Goal: Task Accomplishment & Management: Complete application form

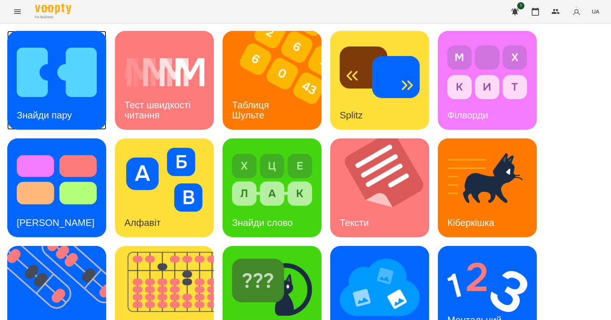
click at [90, 112] on div "Знайди пару" at bounding box center [56, 80] width 99 height 99
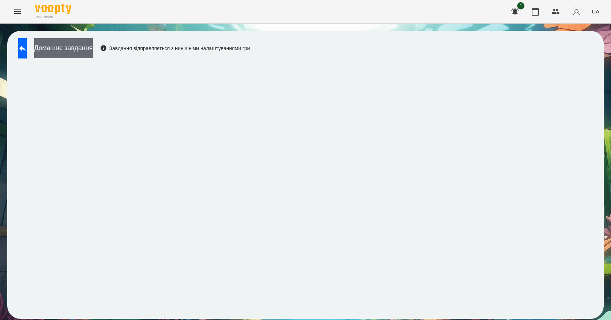
click at [93, 57] on button "Домашнє завдання" at bounding box center [63, 48] width 59 height 20
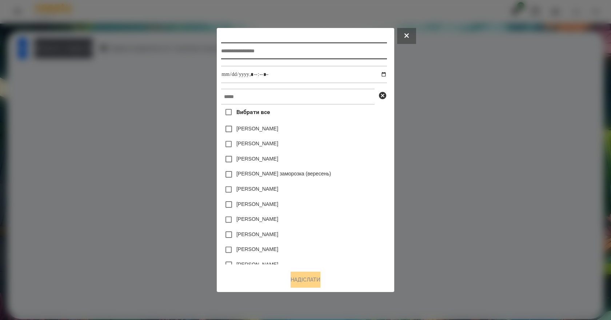
click at [269, 53] on input "text" at bounding box center [303, 51] width 165 height 17
type input "**********"
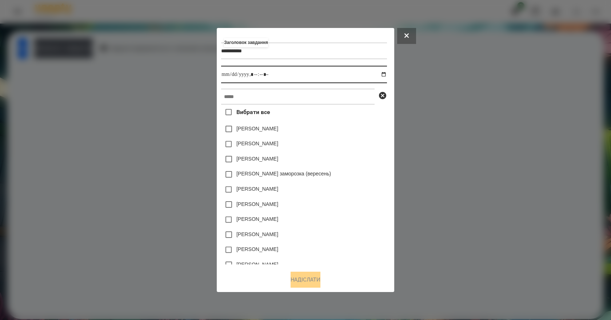
click at [386, 73] on input "datetime-local" at bounding box center [303, 74] width 165 height 17
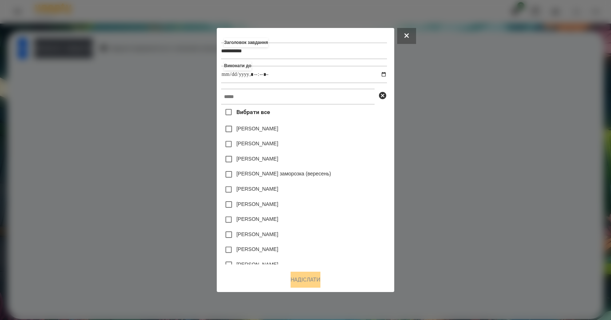
type input "**********"
click at [362, 156] on div "[PERSON_NAME]" at bounding box center [303, 159] width 165 height 15
click at [310, 101] on input "text" at bounding box center [297, 97] width 153 height 16
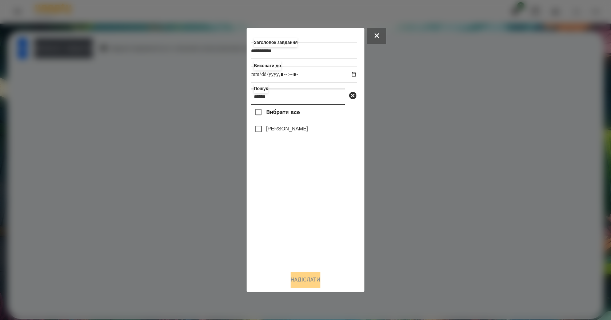
type input "******"
click at [281, 128] on label "[PERSON_NAME]" at bounding box center [287, 128] width 42 height 7
click at [311, 285] on button "Надіслати" at bounding box center [305, 280] width 30 height 16
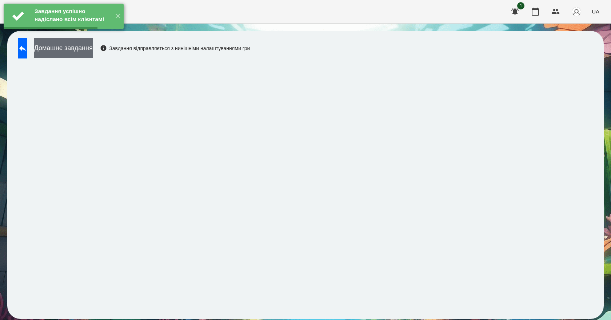
click at [86, 44] on button "Домашнє завдання" at bounding box center [63, 48] width 59 height 20
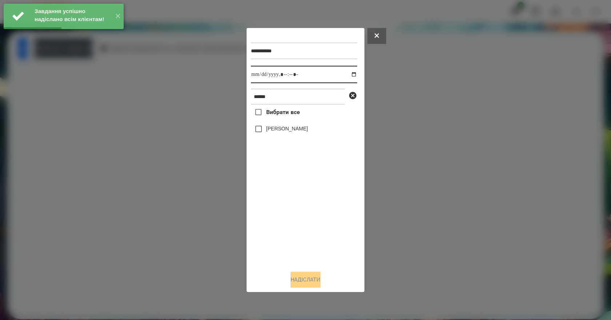
click at [348, 76] on input "datetime-local" at bounding box center [304, 74] width 106 height 17
type input "**********"
drag, startPoint x: 287, startPoint y: 237, endPoint x: 299, endPoint y: 185, distance: 53.3
click at [288, 237] on div "Вибрати все [PERSON_NAME]" at bounding box center [304, 185] width 106 height 160
click at [300, 132] on label "[PERSON_NAME]" at bounding box center [287, 128] width 42 height 7
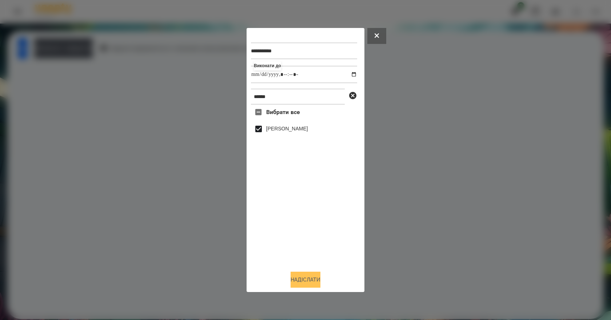
click at [320, 284] on button "Надіслати" at bounding box center [305, 280] width 30 height 16
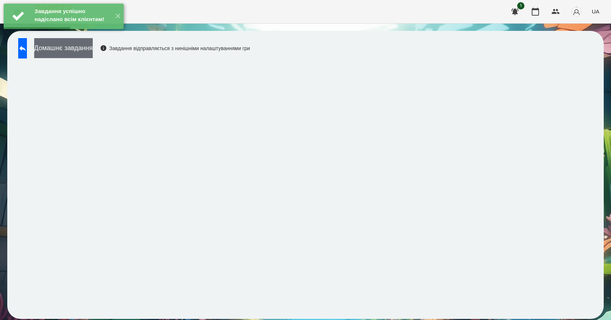
click at [93, 56] on button "Домашнє завдання" at bounding box center [63, 48] width 59 height 20
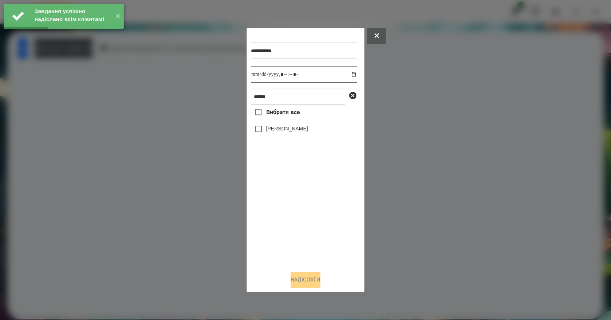
click at [350, 73] on input "datetime-local" at bounding box center [304, 74] width 106 height 17
type input "**********"
drag, startPoint x: 278, startPoint y: 252, endPoint x: 281, endPoint y: 250, distance: 3.9
click at [279, 252] on div "Вибрати все [PERSON_NAME]" at bounding box center [304, 185] width 106 height 160
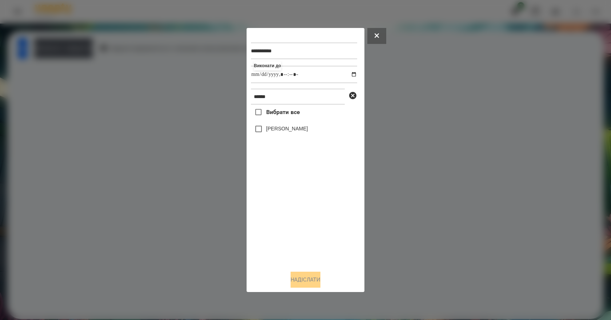
click at [292, 130] on label "[PERSON_NAME]" at bounding box center [287, 128] width 42 height 7
click at [314, 284] on button "Надіслати" at bounding box center [305, 280] width 30 height 16
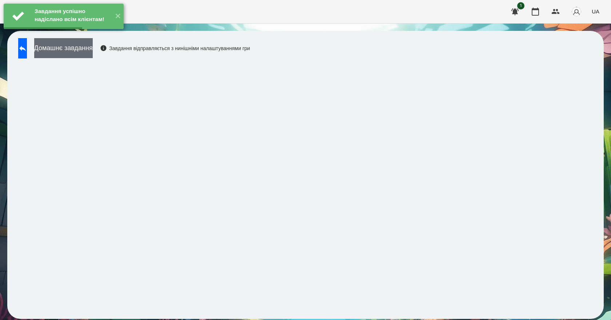
click at [93, 51] on button "Домашнє завдання" at bounding box center [63, 48] width 59 height 20
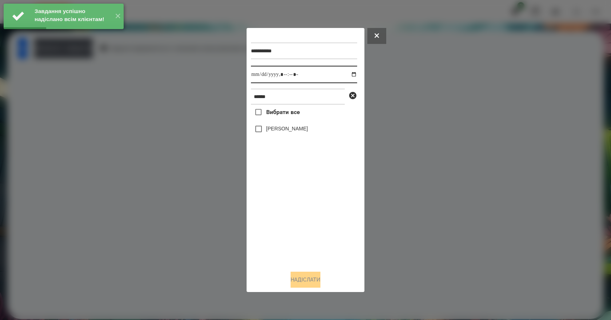
click at [349, 74] on input "datetime-local" at bounding box center [304, 74] width 106 height 17
type input "**********"
click at [285, 231] on div "Вибрати все [PERSON_NAME]" at bounding box center [304, 185] width 106 height 160
click at [290, 132] on label "[PERSON_NAME]" at bounding box center [287, 128] width 42 height 7
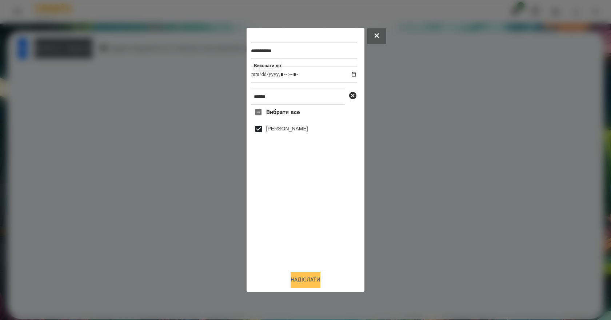
click at [316, 284] on button "Надіслати" at bounding box center [305, 280] width 30 height 16
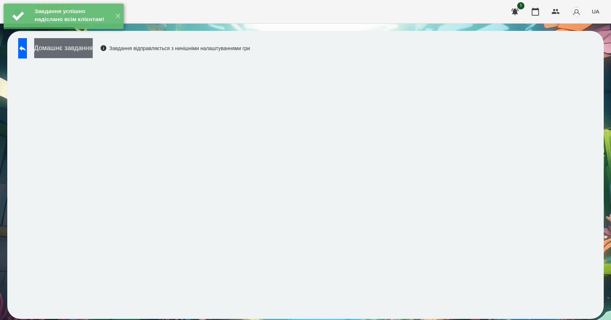
click at [93, 48] on button "Домашнє завдання" at bounding box center [63, 48] width 59 height 20
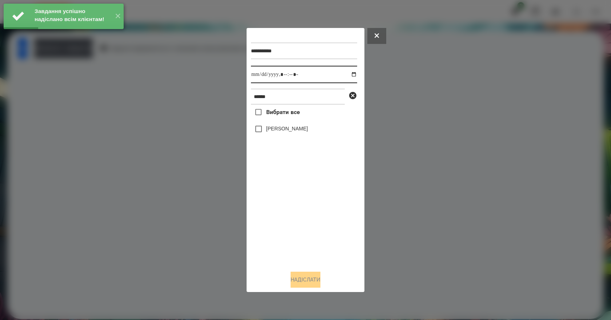
click at [349, 73] on input "datetime-local" at bounding box center [304, 74] width 106 height 17
type input "**********"
drag, startPoint x: 298, startPoint y: 222, endPoint x: 292, endPoint y: 199, distance: 23.6
click at [298, 220] on div "Вибрати все [PERSON_NAME]" at bounding box center [304, 185] width 106 height 160
click at [290, 130] on label "[PERSON_NAME]" at bounding box center [287, 128] width 42 height 7
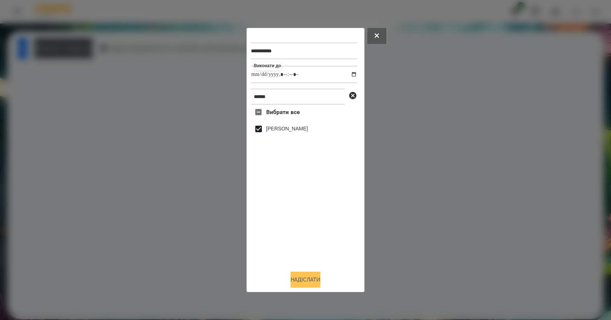
click at [320, 285] on button "Надіслати" at bounding box center [305, 280] width 30 height 16
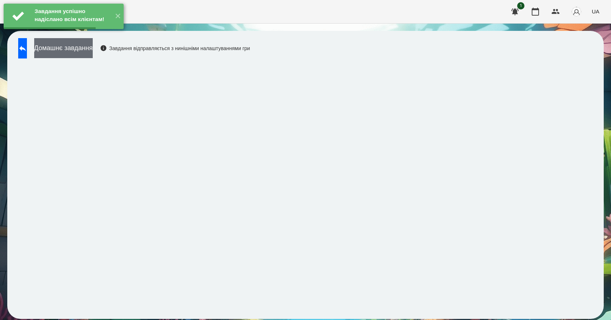
click at [93, 45] on button "Домашнє завдання" at bounding box center [63, 48] width 59 height 20
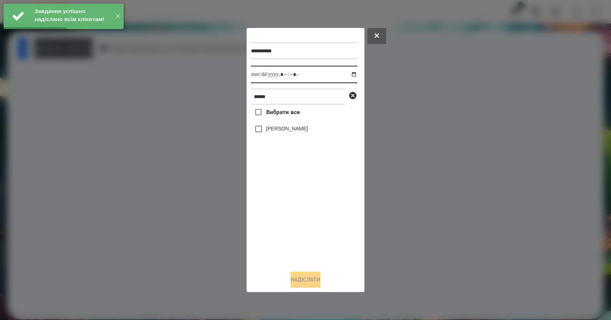
click at [345, 74] on input "datetime-local" at bounding box center [304, 74] width 106 height 17
type input "**********"
click at [320, 229] on div "Вибрати все [PERSON_NAME]" at bounding box center [304, 185] width 106 height 160
click at [275, 132] on label "[PERSON_NAME]" at bounding box center [287, 128] width 42 height 7
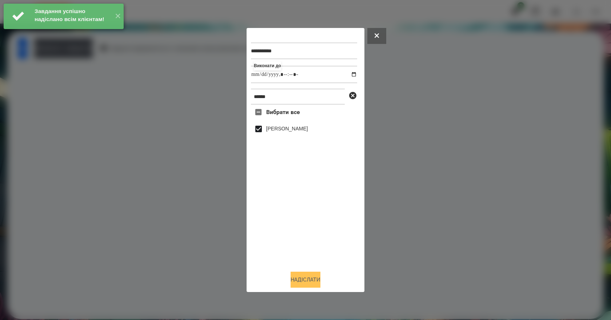
click at [320, 288] on button "Надіслати" at bounding box center [305, 280] width 30 height 16
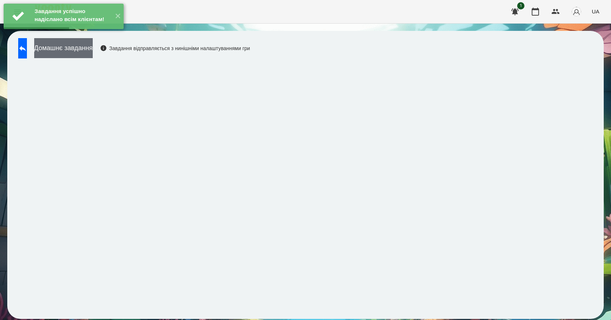
click at [93, 53] on button "Домашнє завдання" at bounding box center [63, 48] width 59 height 20
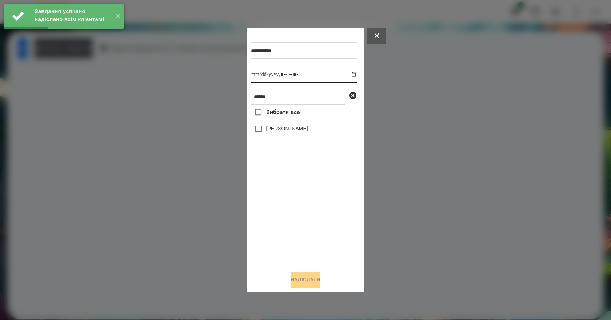
click at [347, 74] on input "datetime-local" at bounding box center [304, 74] width 106 height 17
type input "**********"
drag, startPoint x: 323, startPoint y: 230, endPoint x: 322, endPoint y: 214, distance: 16.0
click at [323, 230] on div "Вибрати все [PERSON_NAME]" at bounding box center [304, 185] width 106 height 160
click at [293, 132] on label "[PERSON_NAME]" at bounding box center [287, 128] width 42 height 7
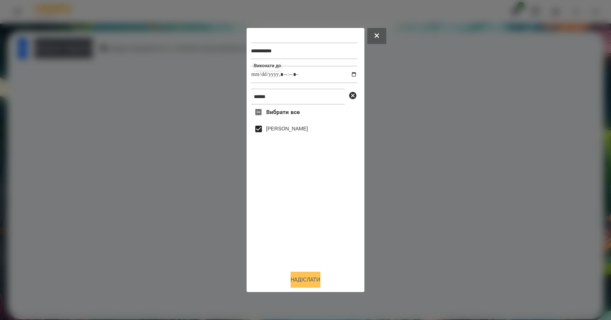
click at [309, 283] on button "Надіслати" at bounding box center [305, 280] width 30 height 16
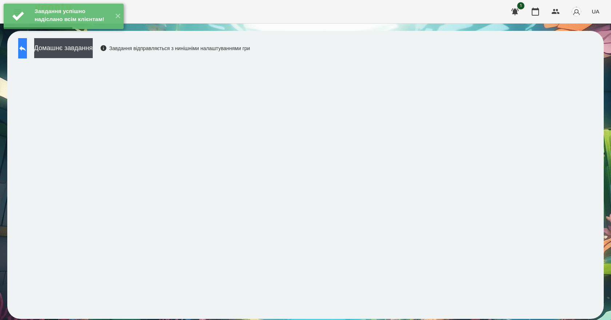
click at [24, 48] on button at bounding box center [22, 48] width 9 height 20
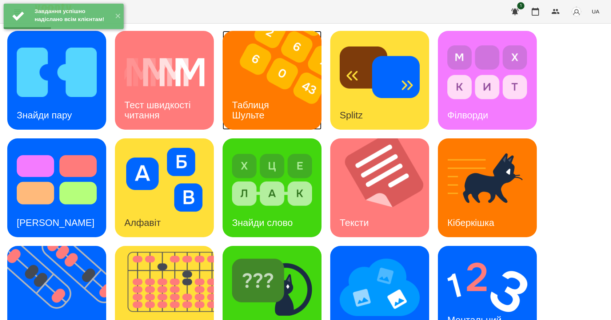
click at [259, 105] on h3 "Таблиця Шульте" at bounding box center [252, 110] width 40 height 21
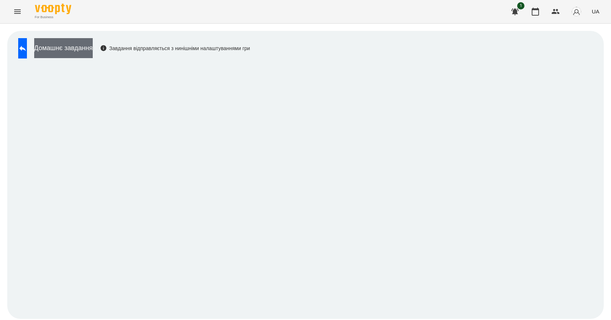
click at [93, 49] on button "Домашнє завдання" at bounding box center [63, 48] width 59 height 20
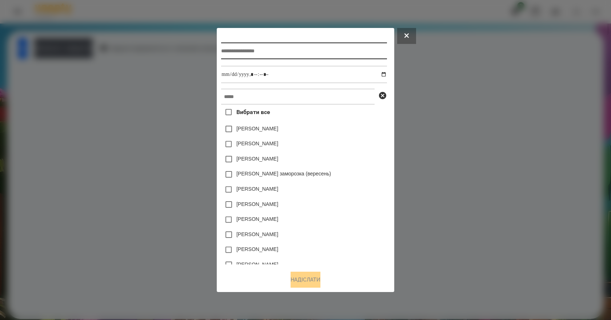
click at [300, 46] on input "text" at bounding box center [303, 51] width 165 height 17
type input "**********"
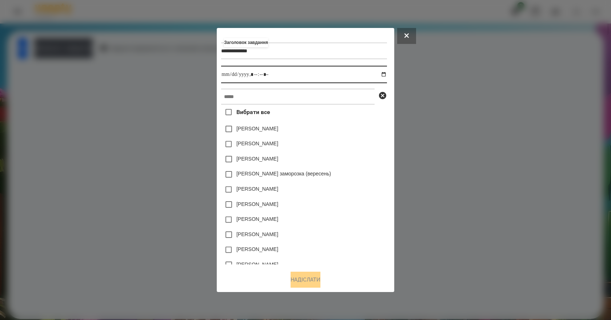
click at [384, 73] on input "datetime-local" at bounding box center [303, 74] width 165 height 17
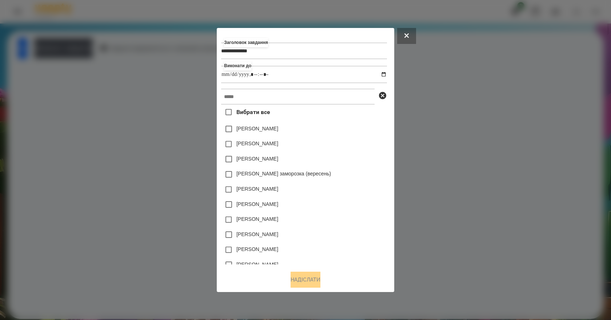
type input "**********"
click at [373, 165] on div "[PERSON_NAME]" at bounding box center [303, 159] width 165 height 15
click at [315, 95] on input "text" at bounding box center [297, 97] width 153 height 16
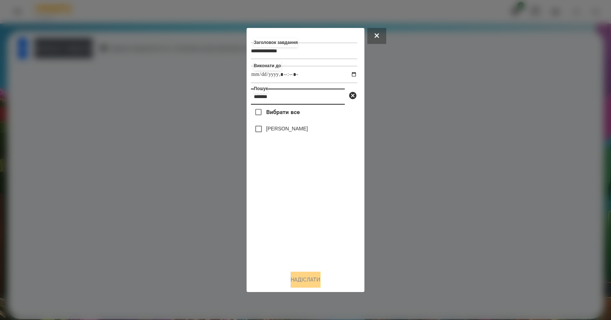
type input "*******"
click at [293, 132] on label "[PERSON_NAME]" at bounding box center [287, 128] width 42 height 7
click at [307, 282] on button "Надіслати" at bounding box center [305, 280] width 30 height 16
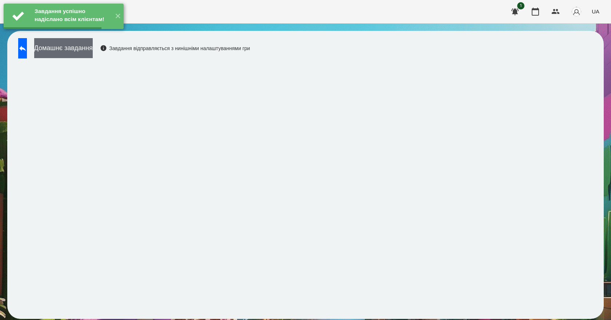
click at [93, 50] on button "Домашнє завдання" at bounding box center [63, 48] width 59 height 20
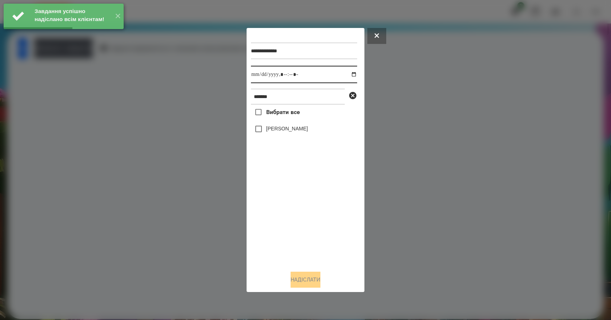
click at [348, 75] on input "datetime-local" at bounding box center [304, 74] width 106 height 17
type input "**********"
click at [283, 233] on div "Вибрати все [PERSON_NAME]" at bounding box center [304, 185] width 106 height 160
click at [301, 129] on label "[PERSON_NAME]" at bounding box center [287, 128] width 42 height 7
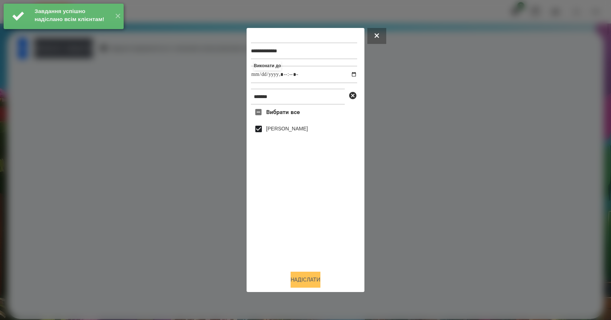
click at [302, 282] on button "Надіслати" at bounding box center [305, 280] width 30 height 16
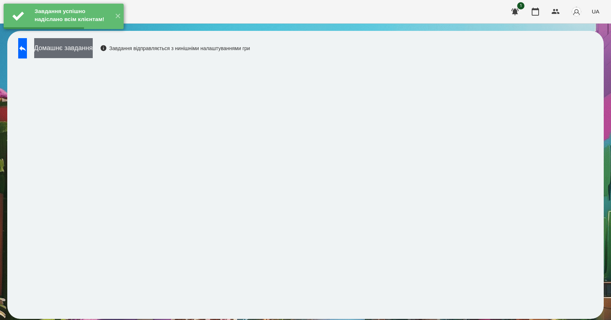
click at [93, 53] on button "Домашнє завдання" at bounding box center [63, 48] width 59 height 20
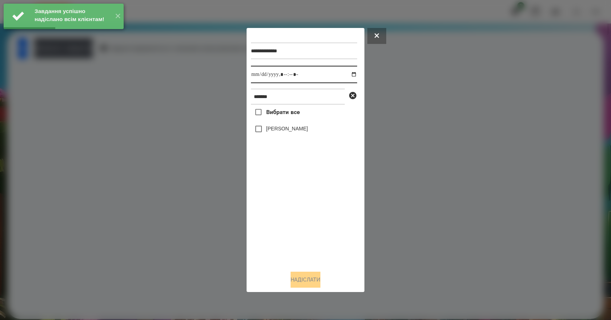
click at [352, 74] on input "datetime-local" at bounding box center [304, 74] width 106 height 17
click at [345, 78] on input "datetime-local" at bounding box center [304, 74] width 106 height 17
click at [347, 77] on input "datetime-local" at bounding box center [304, 74] width 106 height 17
type input "**********"
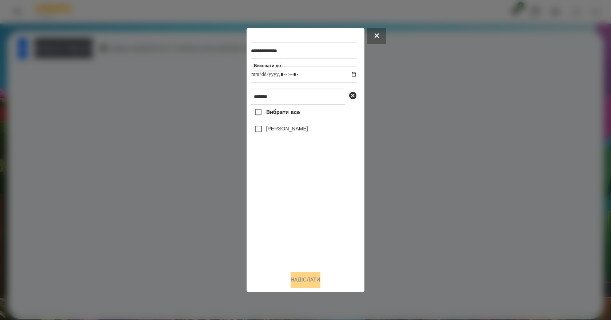
click at [287, 230] on div "Вибрати все [PERSON_NAME]" at bounding box center [304, 185] width 106 height 160
click at [307, 132] on label "[PERSON_NAME]" at bounding box center [287, 128] width 42 height 7
click at [302, 281] on button "Надіслати" at bounding box center [305, 280] width 30 height 16
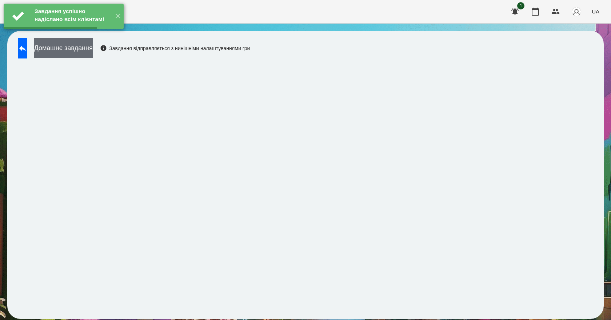
click at [93, 48] on button "Домашнє завдання" at bounding box center [63, 48] width 59 height 20
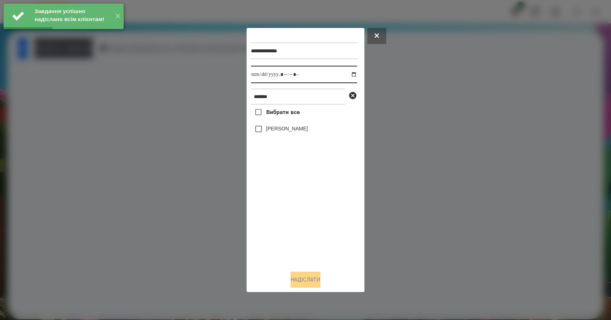
click at [347, 76] on input "datetime-local" at bounding box center [304, 74] width 106 height 17
type input "**********"
click at [271, 226] on div "Вибрати все [PERSON_NAME]" at bounding box center [304, 185] width 106 height 160
click at [301, 129] on label "[PERSON_NAME]" at bounding box center [287, 128] width 42 height 7
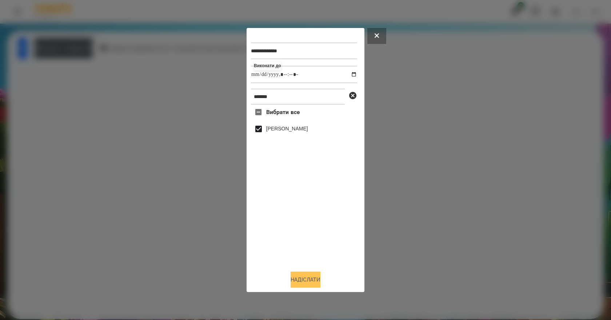
click at [316, 282] on button "Надіслати" at bounding box center [305, 280] width 30 height 16
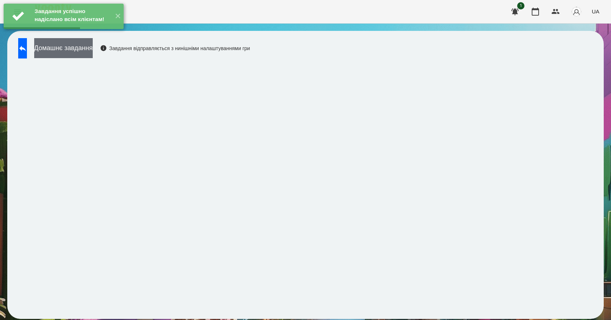
click at [93, 55] on button "Домашнє завдання" at bounding box center [63, 48] width 59 height 20
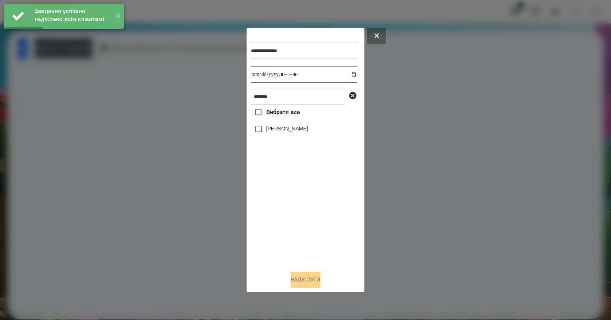
click at [349, 75] on input "datetime-local" at bounding box center [304, 74] width 106 height 17
type input "**********"
click at [293, 224] on div "Вибрати все [PERSON_NAME]" at bounding box center [304, 185] width 106 height 160
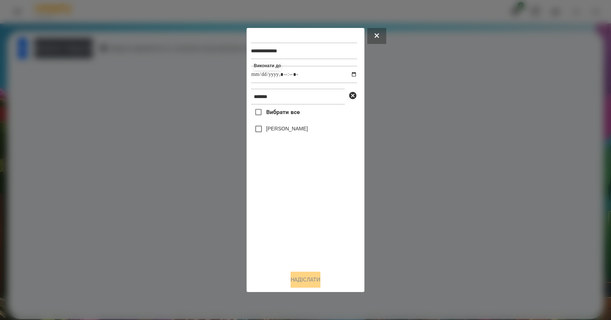
click at [280, 132] on label "[PERSON_NAME]" at bounding box center [287, 128] width 42 height 7
click at [315, 286] on button "Надіслати" at bounding box center [305, 280] width 30 height 16
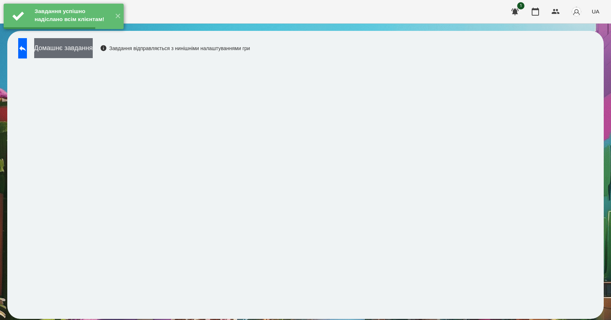
click at [93, 51] on button "Домашнє завдання" at bounding box center [63, 48] width 59 height 20
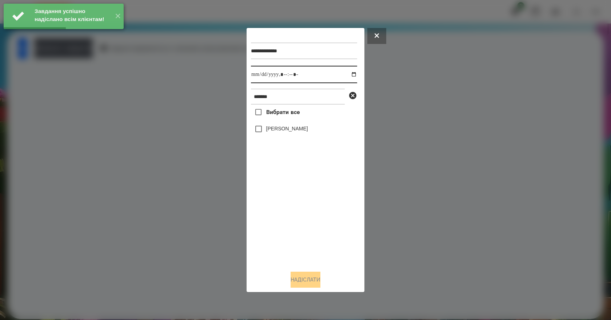
click at [349, 74] on input "datetime-local" at bounding box center [304, 74] width 106 height 17
type input "**********"
click at [304, 243] on div "Вибрати все [PERSON_NAME]" at bounding box center [304, 185] width 106 height 160
click at [290, 136] on div "[PERSON_NAME]" at bounding box center [304, 128] width 106 height 15
click at [295, 131] on label "[PERSON_NAME]" at bounding box center [287, 128] width 42 height 7
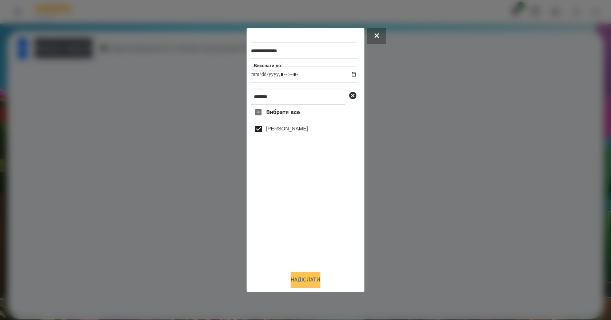
click at [311, 285] on button "Надіслати" at bounding box center [305, 280] width 30 height 16
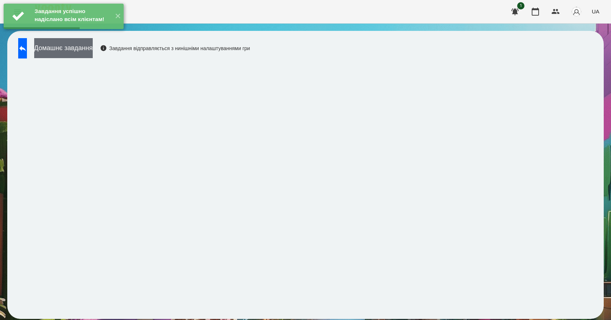
click at [93, 52] on button "Домашнє завдання" at bounding box center [63, 48] width 59 height 20
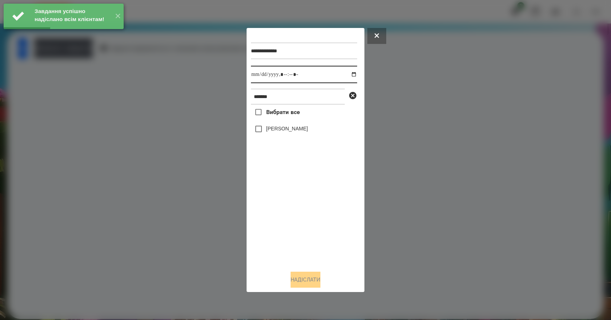
click at [348, 75] on input "datetime-local" at bounding box center [304, 74] width 106 height 17
type input "**********"
click at [319, 228] on div "Вибрати все [PERSON_NAME]" at bounding box center [304, 185] width 106 height 160
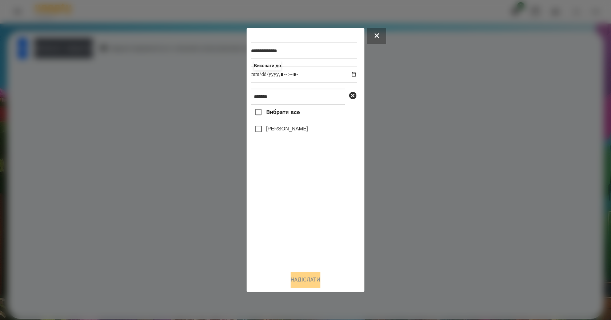
click at [285, 132] on label "[PERSON_NAME]" at bounding box center [287, 128] width 42 height 7
click at [315, 283] on button "Надіслати" at bounding box center [305, 280] width 30 height 16
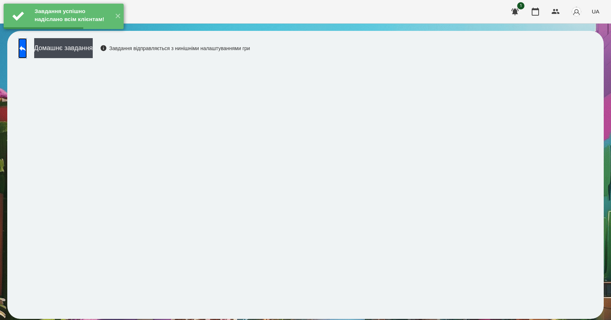
click at [27, 56] on link at bounding box center [22, 48] width 9 height 20
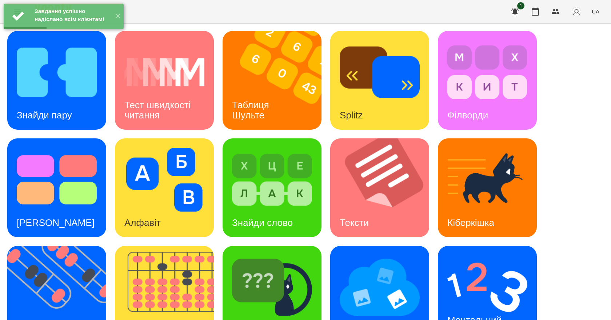
scroll to position [140, 0]
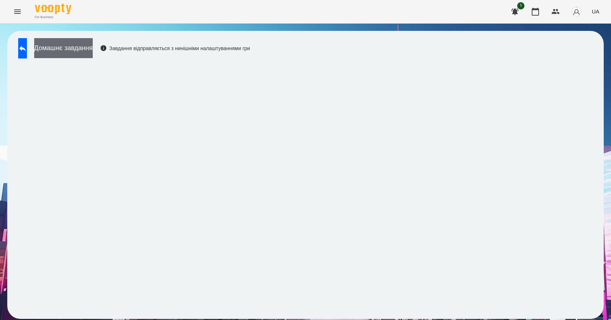
click at [93, 51] on button "Домашнє завдання" at bounding box center [63, 48] width 59 height 20
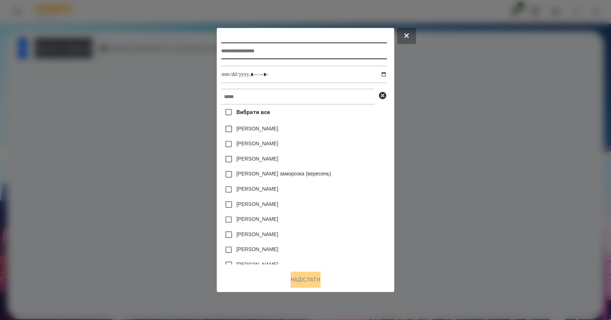
click at [253, 51] on input "text" at bounding box center [303, 51] width 165 height 17
type input "*******"
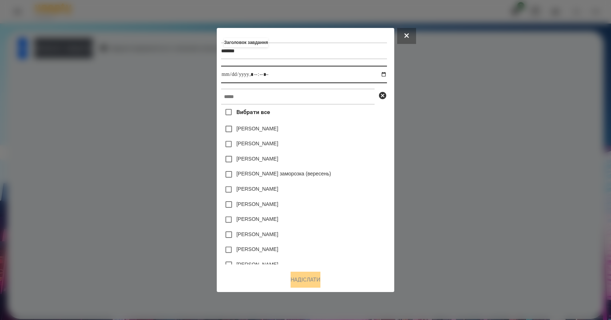
click at [386, 74] on input "datetime-local" at bounding box center [303, 74] width 165 height 17
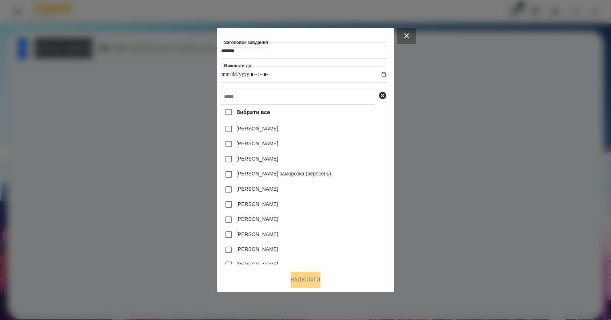
type input "**********"
click at [354, 149] on div "[PERSON_NAME]" at bounding box center [303, 144] width 165 height 15
click at [298, 86] on div "Заголовок завдання ******* Виконати до Вибрати все [PERSON_NAME] [PERSON_NAME] …" at bounding box center [305, 148] width 168 height 233
click at [300, 97] on input "text" at bounding box center [297, 97] width 153 height 16
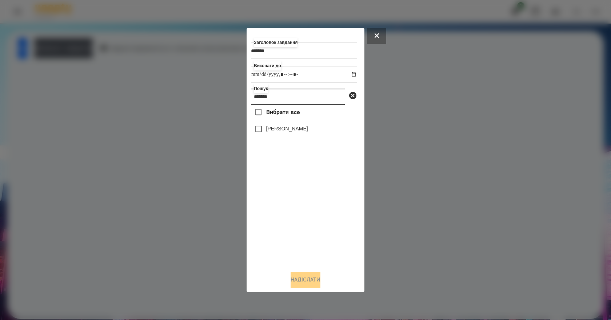
type input "*******"
click at [300, 129] on label "[PERSON_NAME]" at bounding box center [287, 128] width 42 height 7
click at [313, 286] on button "Надіслати" at bounding box center [305, 280] width 30 height 16
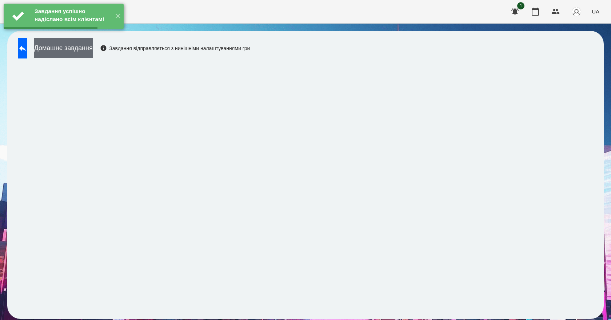
click at [93, 53] on button "Домашнє завдання" at bounding box center [63, 48] width 59 height 20
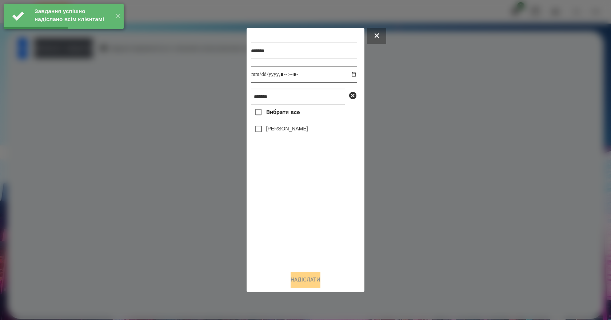
click at [349, 75] on input "datetime-local" at bounding box center [304, 74] width 106 height 17
type input "**********"
drag, startPoint x: 258, startPoint y: 230, endPoint x: 269, endPoint y: 184, distance: 47.9
click at [258, 230] on div "Вибрати все [PERSON_NAME]" at bounding box center [304, 185] width 106 height 160
click at [278, 132] on label "[PERSON_NAME]" at bounding box center [287, 128] width 42 height 7
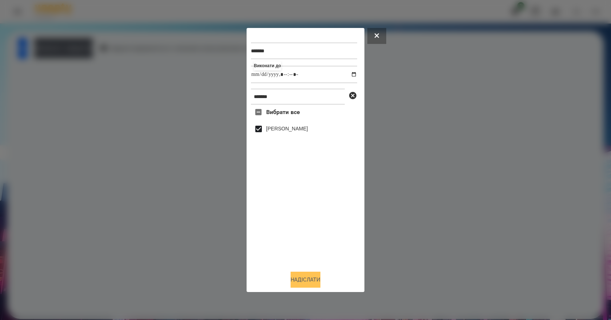
click at [307, 284] on button "Надіслати" at bounding box center [305, 280] width 30 height 16
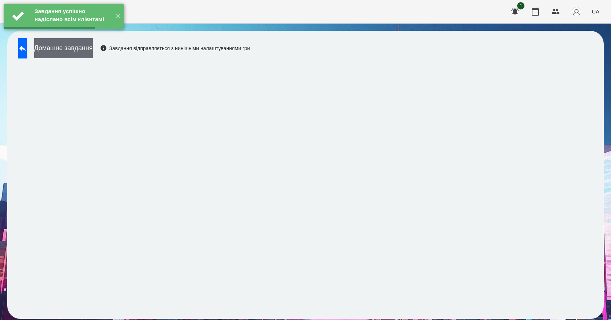
click at [93, 46] on button "Домашнє завдання" at bounding box center [63, 48] width 59 height 20
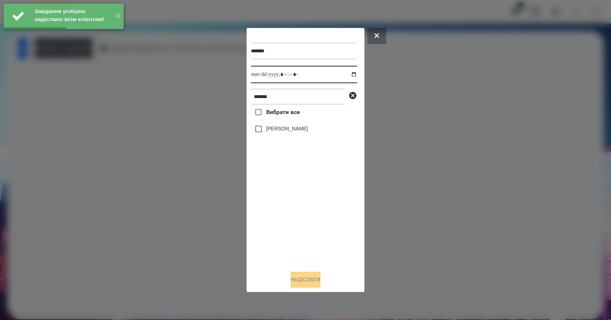
click at [349, 75] on input "datetime-local" at bounding box center [304, 74] width 106 height 17
type input "**********"
click at [280, 233] on div "Вибрати все [PERSON_NAME]" at bounding box center [304, 185] width 106 height 160
click at [301, 130] on label "[PERSON_NAME]" at bounding box center [287, 128] width 42 height 7
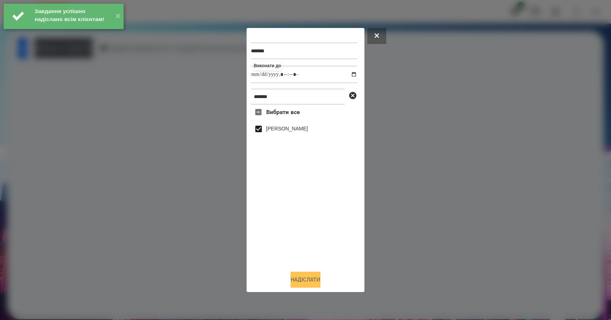
click at [312, 284] on button "Надіслати" at bounding box center [305, 280] width 30 height 16
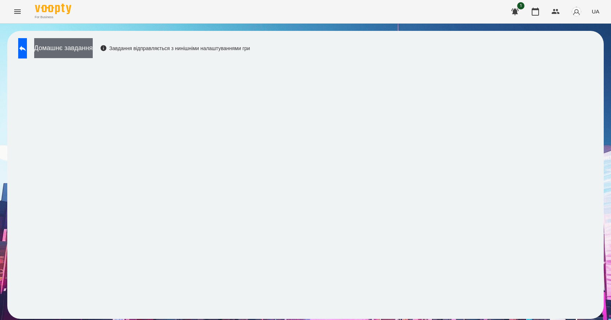
click at [93, 57] on button "Домашнє завдання" at bounding box center [63, 48] width 59 height 20
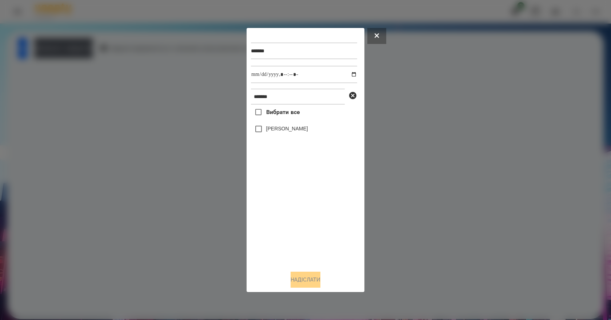
click at [286, 126] on label "[PERSON_NAME]" at bounding box center [287, 128] width 42 height 7
click at [311, 283] on button "Надіслати" at bounding box center [305, 280] width 30 height 16
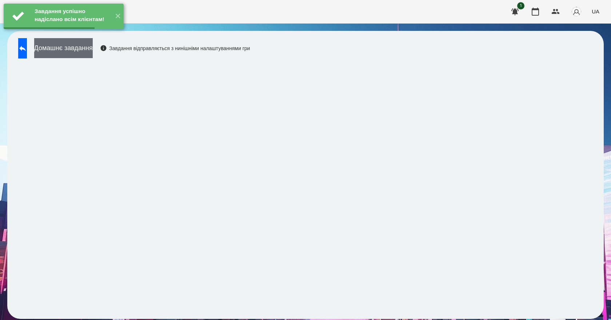
click at [93, 47] on button "Домашнє завдання" at bounding box center [63, 48] width 59 height 20
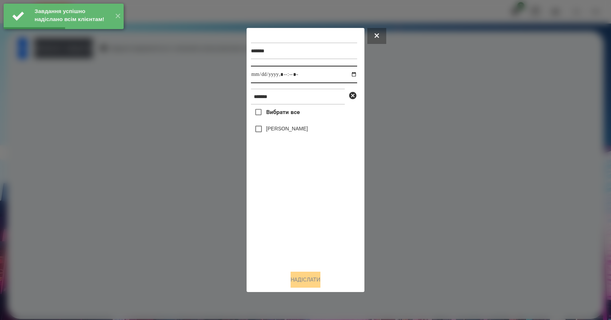
click at [347, 73] on input "datetime-local" at bounding box center [304, 74] width 106 height 17
type input "**********"
click at [280, 239] on div "Вибрати все [PERSON_NAME]" at bounding box center [304, 185] width 106 height 160
click at [299, 132] on label "[PERSON_NAME]" at bounding box center [287, 128] width 42 height 7
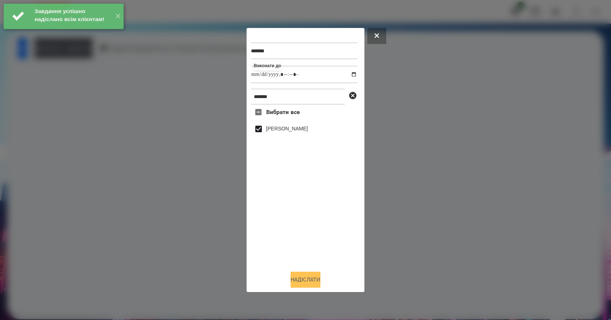
click at [302, 288] on button "Надіслати" at bounding box center [305, 280] width 30 height 16
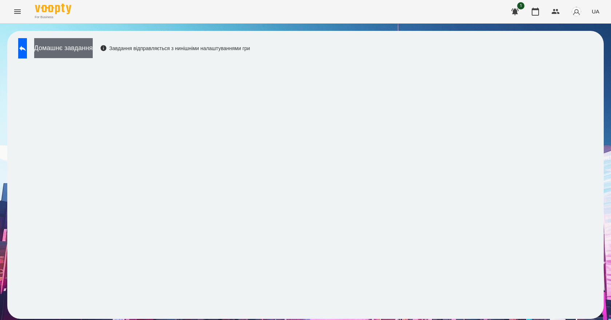
click at [93, 55] on button "Домашнє завдання" at bounding box center [63, 48] width 59 height 20
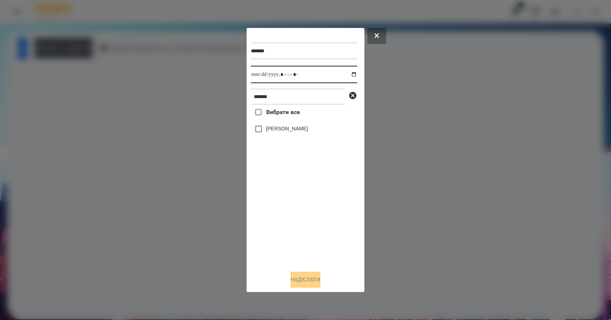
click at [352, 76] on input "datetime-local" at bounding box center [304, 74] width 106 height 17
click at [350, 75] on input "datetime-local" at bounding box center [304, 74] width 106 height 17
type input "**********"
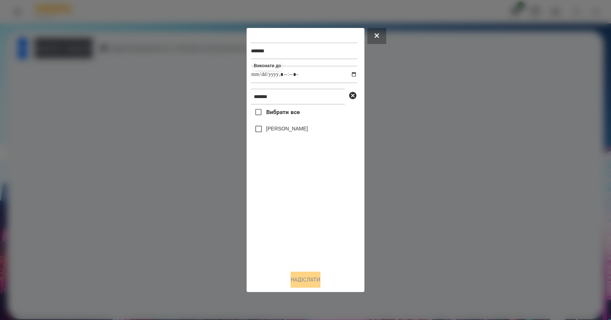
click at [289, 245] on div "Вибрати все [PERSON_NAME]" at bounding box center [304, 185] width 106 height 160
click at [278, 131] on label "[PERSON_NAME]" at bounding box center [287, 128] width 42 height 7
click at [305, 283] on button "Надіслати" at bounding box center [305, 280] width 30 height 16
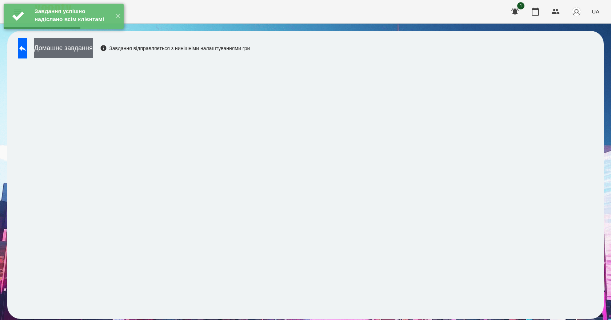
click at [93, 52] on button "Домашнє завдання" at bounding box center [63, 48] width 59 height 20
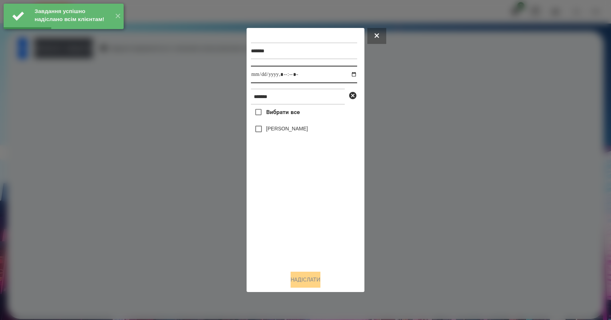
click at [346, 77] on input "datetime-local" at bounding box center [304, 74] width 106 height 17
type input "**********"
click at [292, 242] on div "Вибрати все [PERSON_NAME]" at bounding box center [304, 185] width 106 height 160
click at [288, 132] on label "[PERSON_NAME]" at bounding box center [287, 128] width 42 height 7
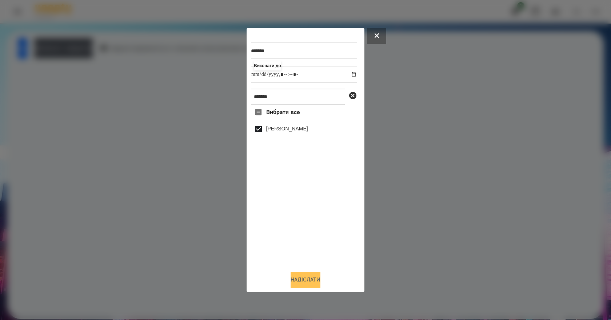
click at [308, 287] on button "Надіслати" at bounding box center [305, 280] width 30 height 16
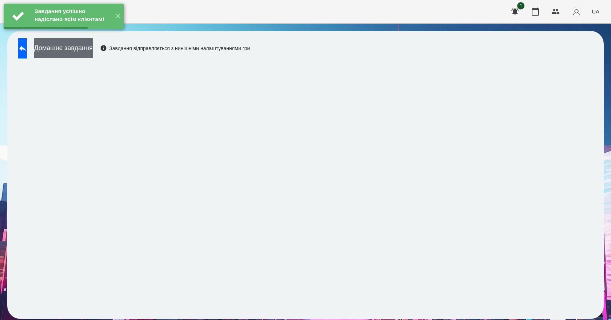
click at [93, 54] on button "Домашнє завдання" at bounding box center [63, 48] width 59 height 20
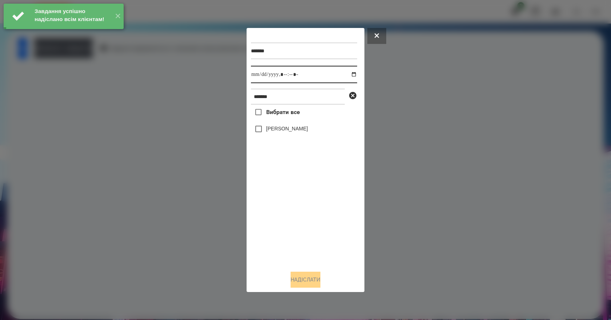
click at [351, 75] on input "datetime-local" at bounding box center [304, 74] width 106 height 17
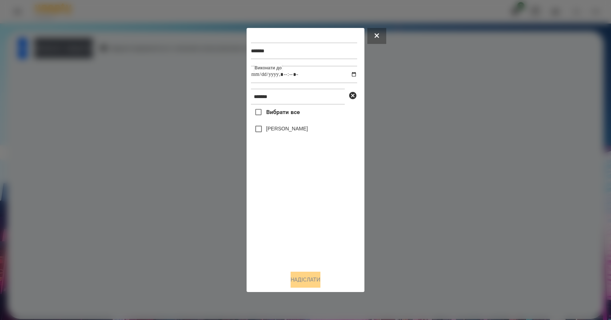
type input "**********"
click at [313, 231] on div "Вибрати все [PERSON_NAME]" at bounding box center [304, 185] width 106 height 160
click at [290, 132] on label "[PERSON_NAME]" at bounding box center [287, 128] width 42 height 7
click at [309, 281] on button "Надіслати" at bounding box center [305, 280] width 30 height 16
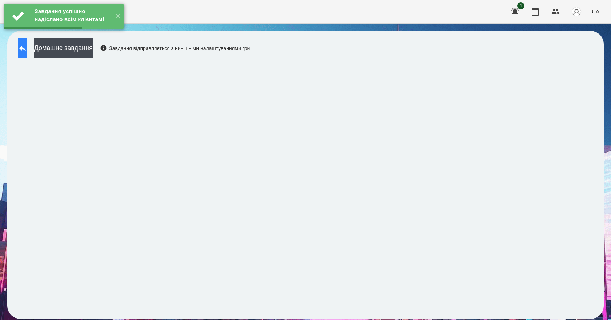
click at [27, 56] on button at bounding box center [22, 48] width 9 height 20
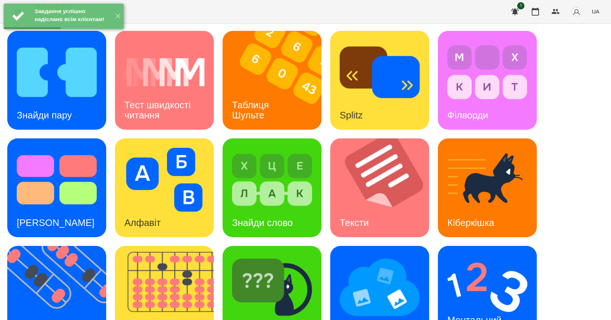
scroll to position [73, 0]
click at [481, 315] on h3 "Ментальний рахунок" at bounding box center [475, 325] width 57 height 21
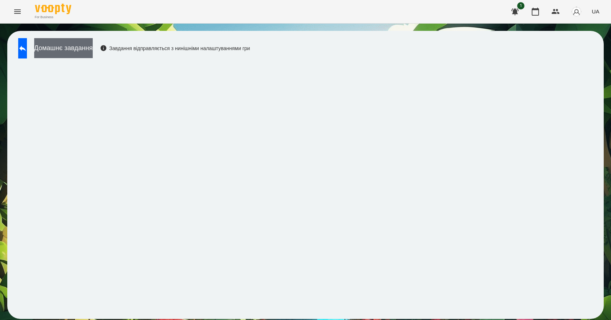
click at [93, 51] on button "Домашнє завдання" at bounding box center [63, 48] width 59 height 20
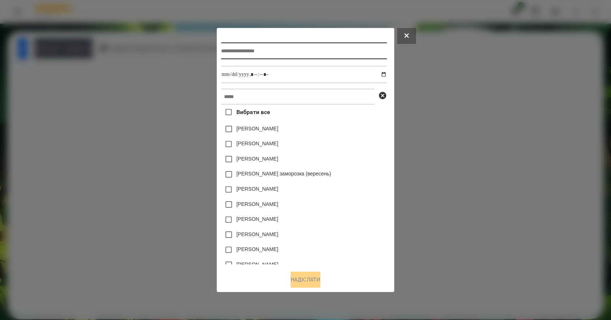
click at [286, 49] on input "text" at bounding box center [303, 51] width 165 height 17
type input "**********"
click at [416, 38] on button at bounding box center [406, 36] width 19 height 16
